Goal: Navigation & Orientation: Find specific page/section

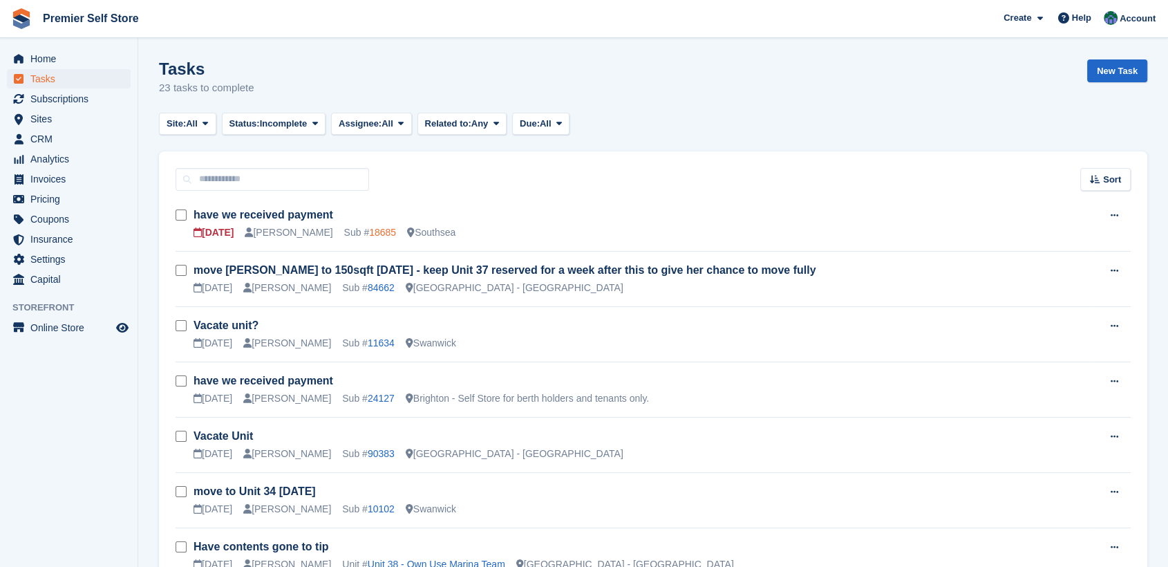
click at [369, 231] on link "18685" at bounding box center [382, 232] width 27 height 11
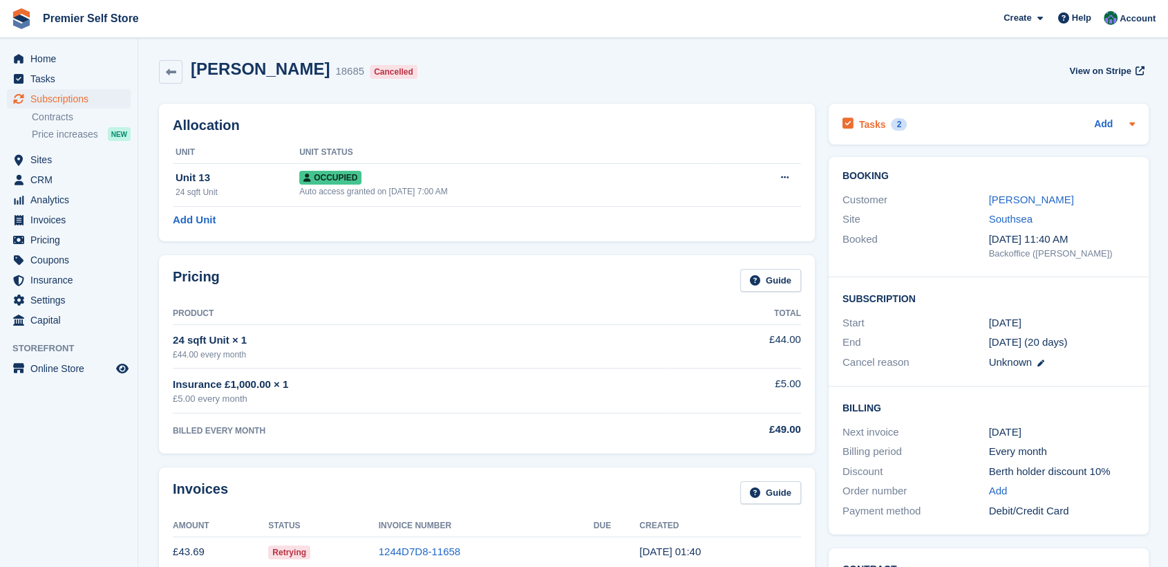
click at [875, 124] on h2 "Tasks" at bounding box center [872, 124] width 27 height 12
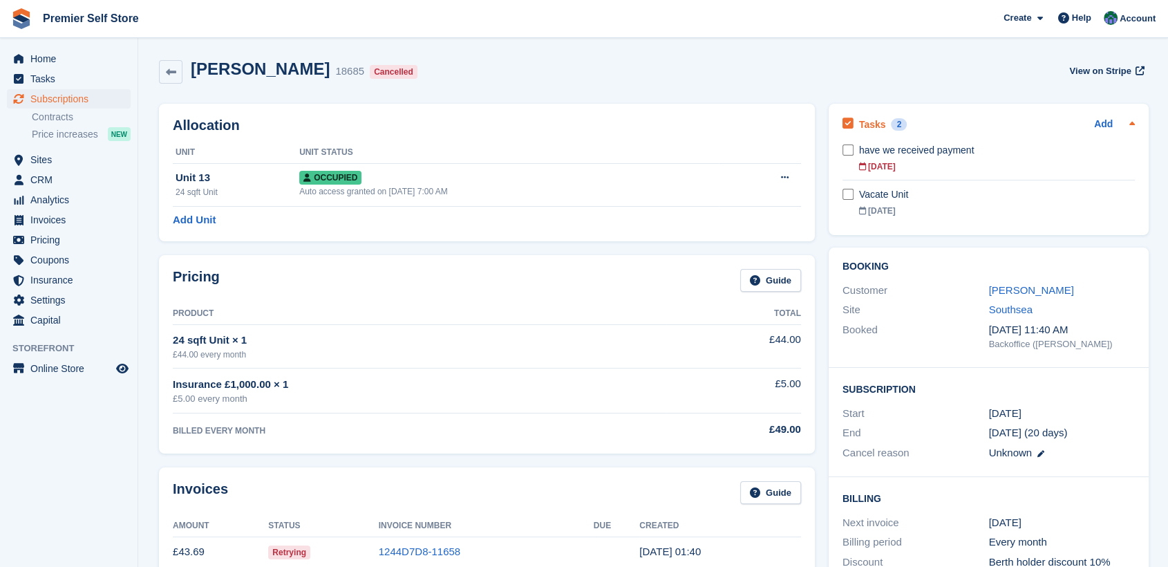
click at [871, 124] on h2 "Tasks" at bounding box center [872, 124] width 27 height 12
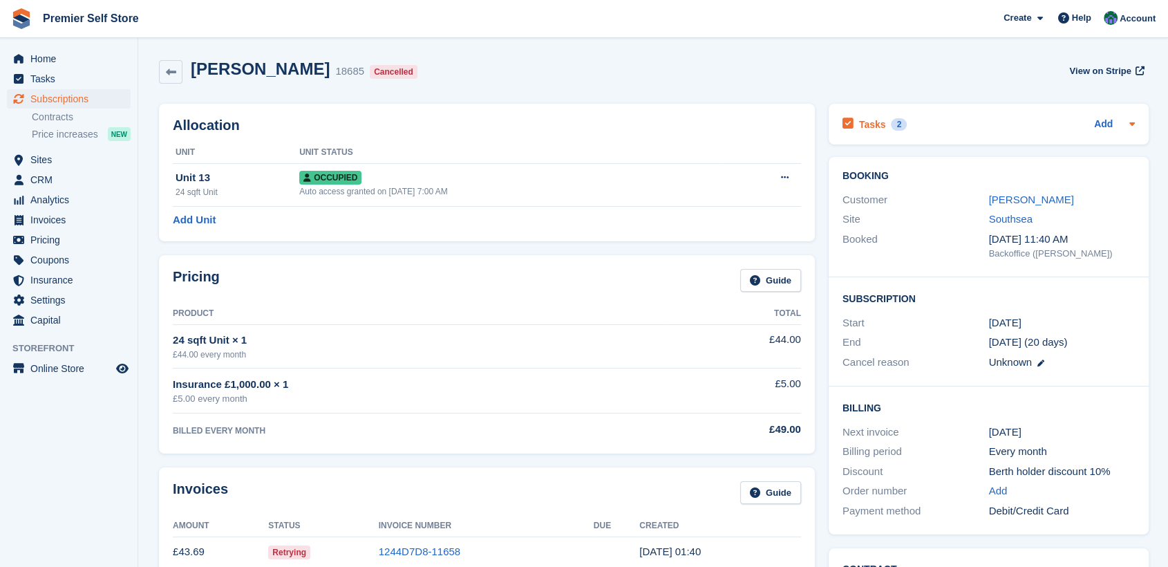
click at [860, 121] on h2 "Tasks" at bounding box center [872, 124] width 27 height 12
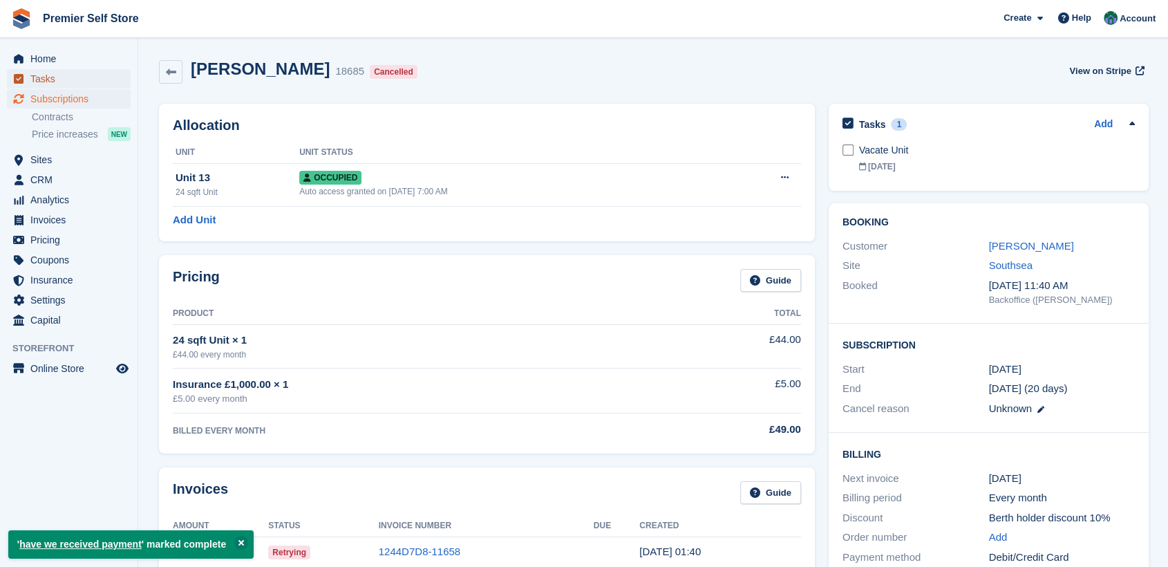
click at [39, 84] on span "Tasks" at bounding box center [71, 78] width 83 height 19
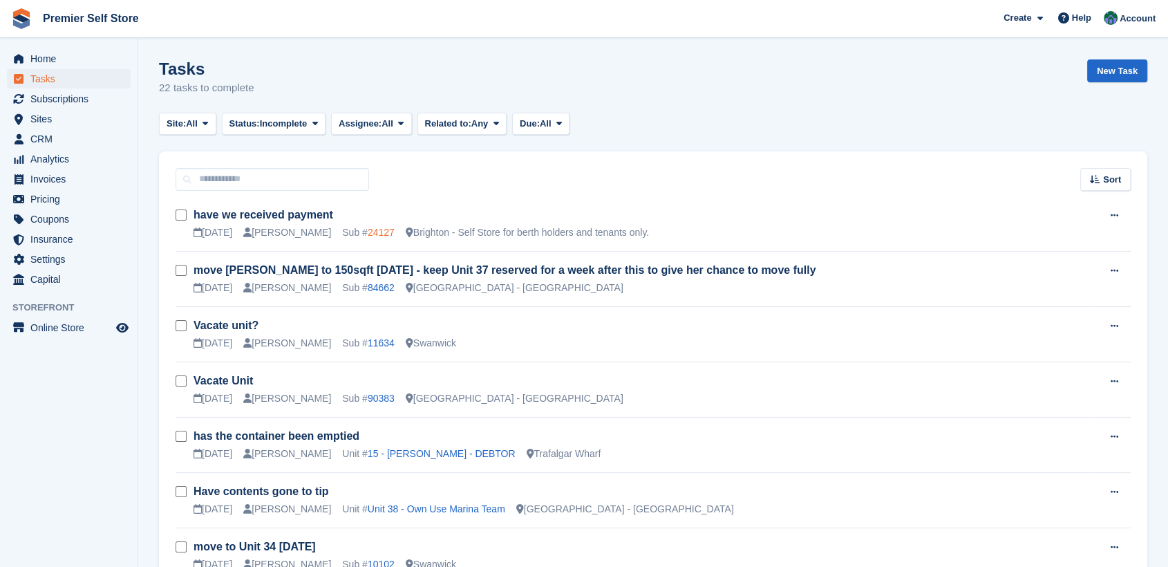
click at [368, 230] on link "24127" at bounding box center [381, 232] width 27 height 11
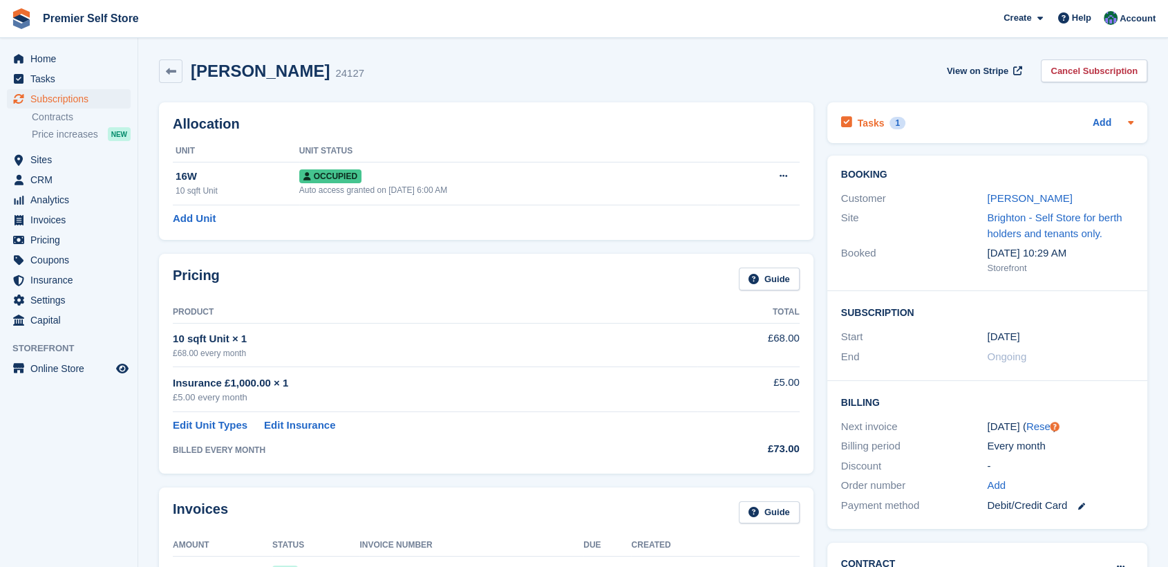
click at [866, 124] on h2 "Tasks" at bounding box center [871, 123] width 27 height 12
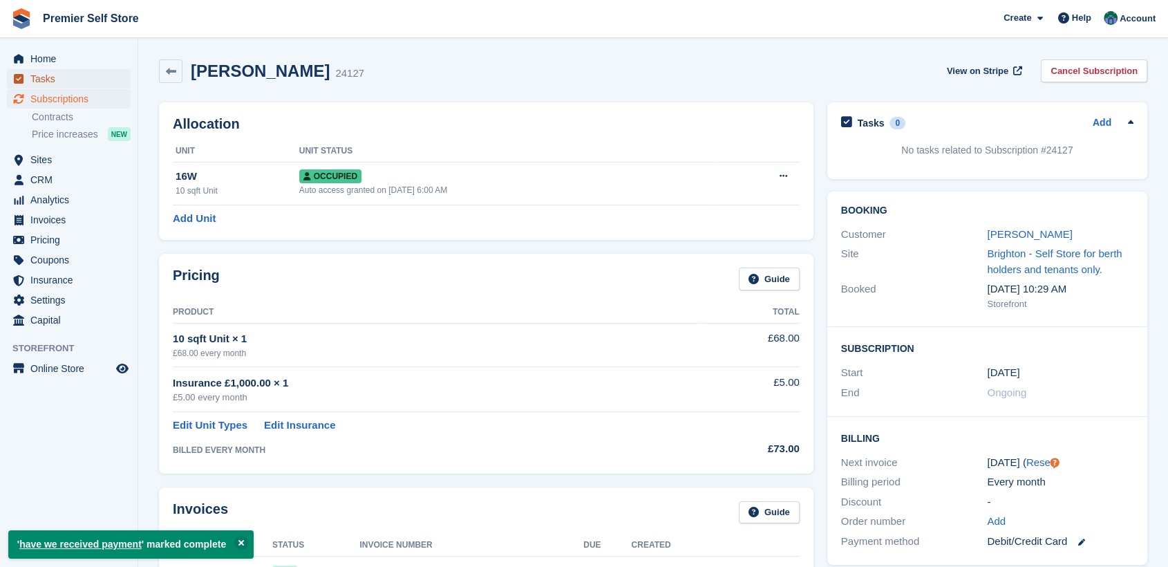
click at [49, 75] on span "Tasks" at bounding box center [71, 78] width 83 height 19
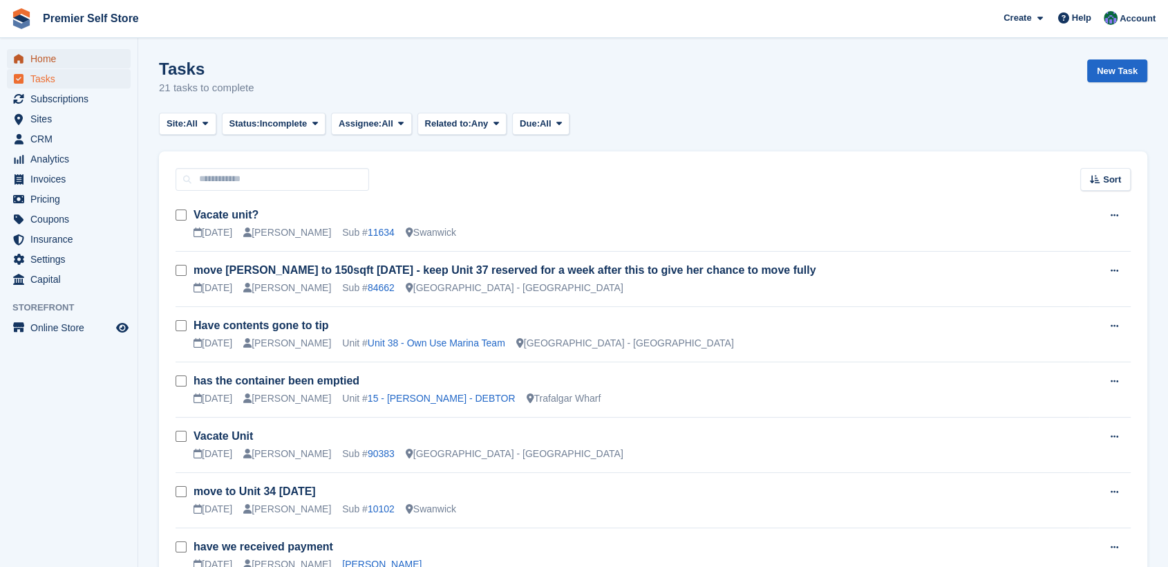
click at [39, 61] on span "Home" at bounding box center [71, 58] width 83 height 19
